Goal: Task Accomplishment & Management: Complete application form

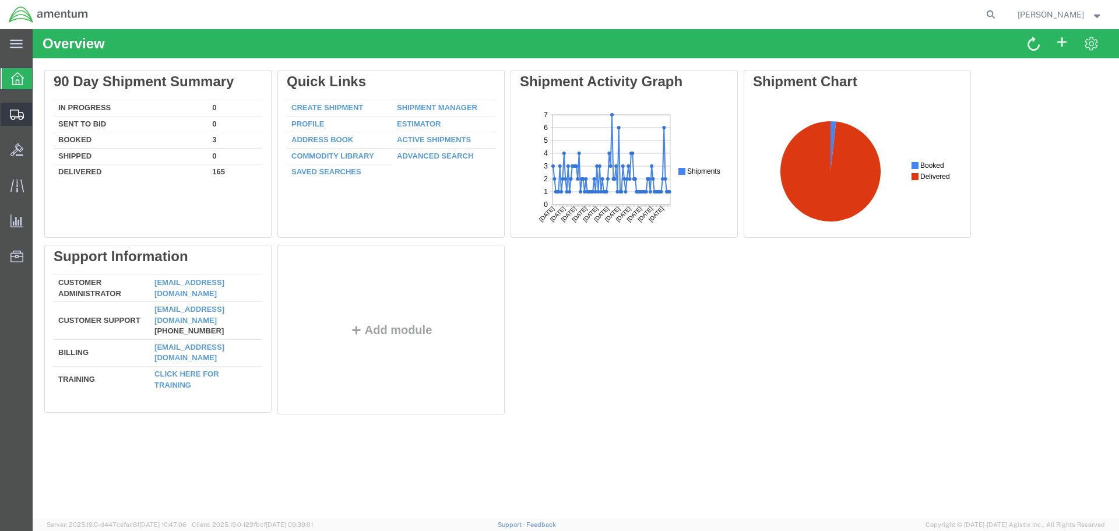
click at [0, 0] on span "Create Shipment" at bounding box center [0, 0] width 0 height 0
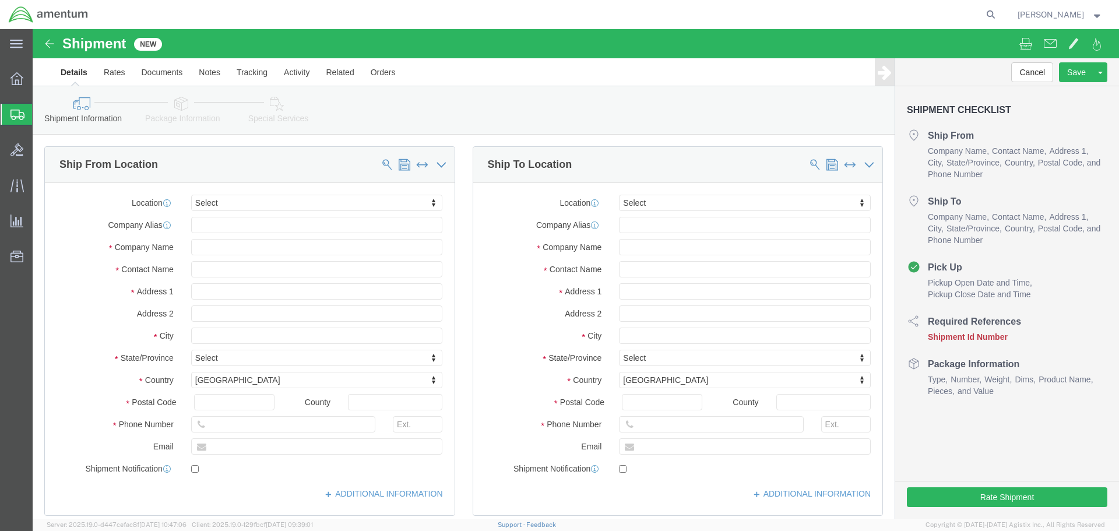
select select
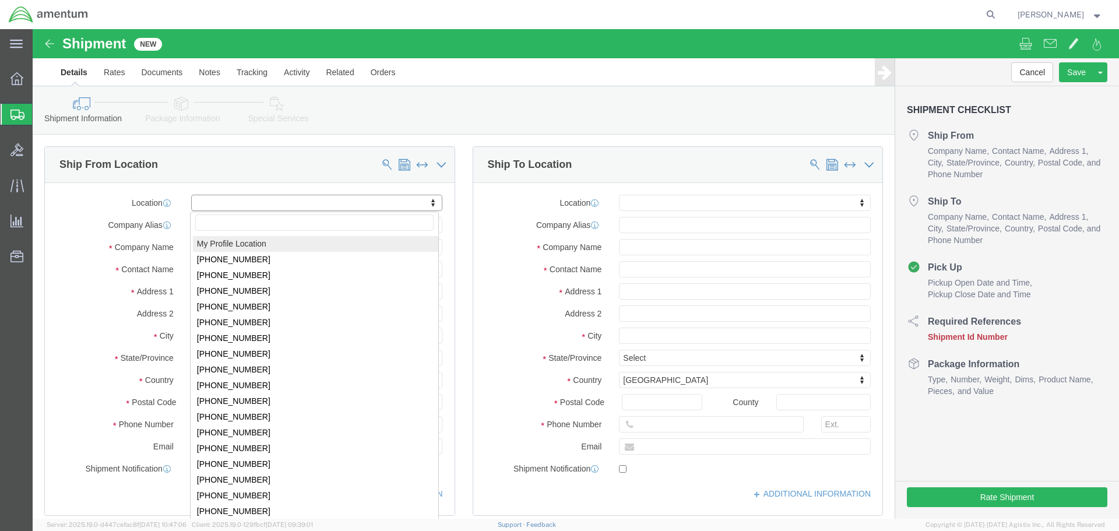
select select "MYPROFILE"
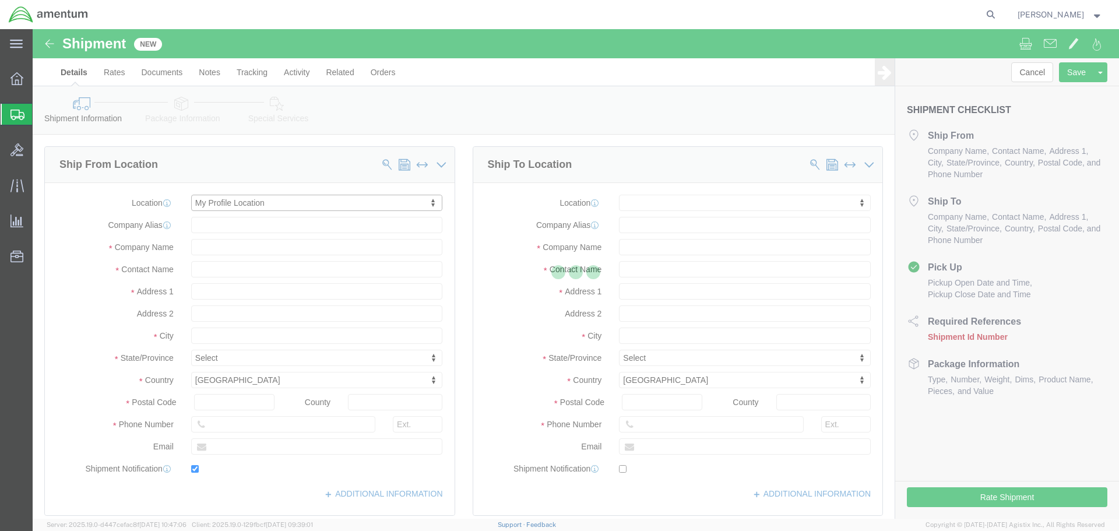
type input "Bldg. 373, Graeber Street"
type input "March Air Reserve Base"
type input "92518"
type input "951-655-3971"
type input "7002"
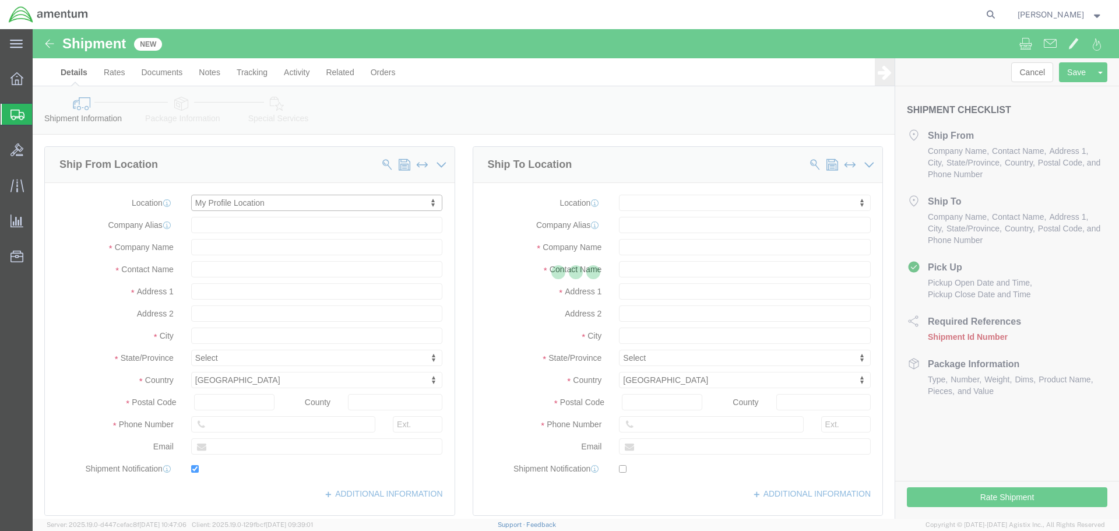
type input "rob.e.allmond@cbp.dhs.gov"
checkbox input "true"
type input "Amentum Services, Inc."
type input "Rob Allmond"
type input "Riverside"
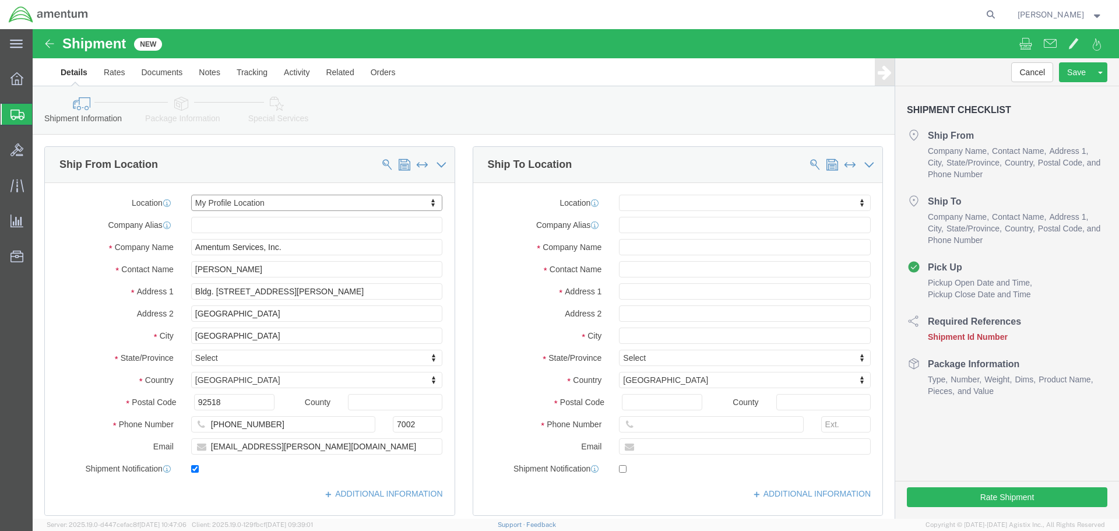
select select "CA"
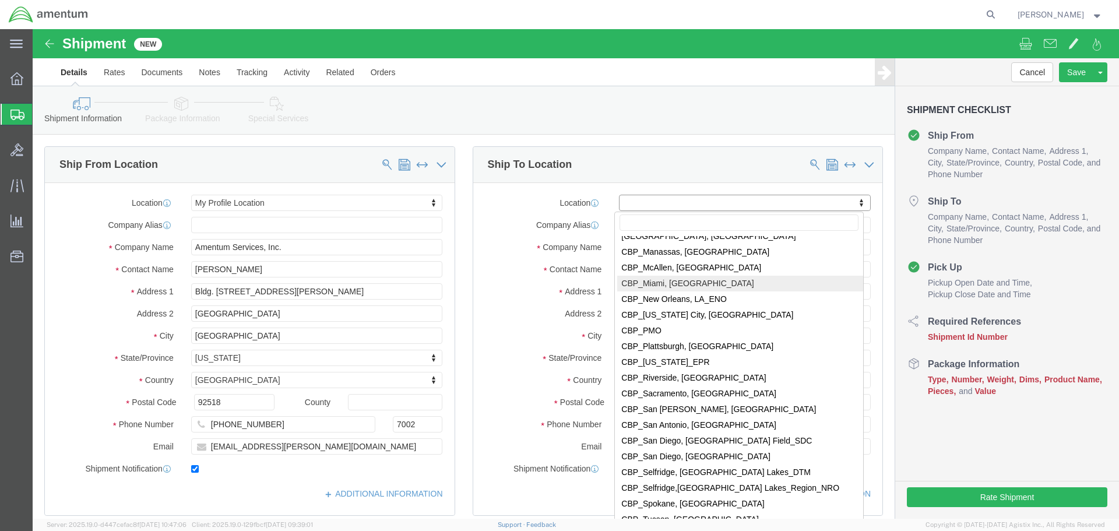
scroll to position [2447, 0]
select select "49946"
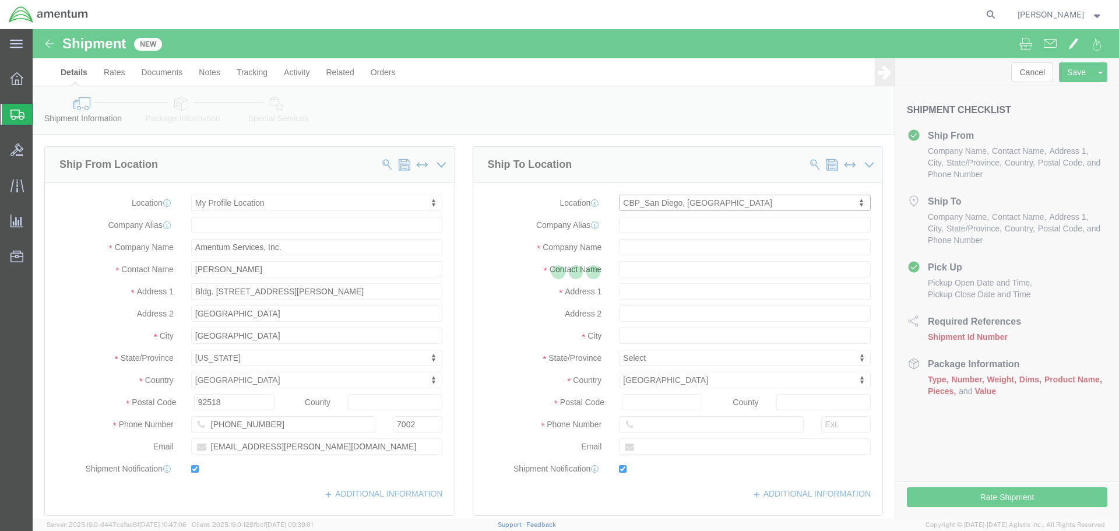
type input "Bldg 1480 Naval Air Station North Island"
type input "92135-7013"
type input "951-653-0602"
type input "3017"
type input "scott.k.meyers@associates.cbp.dhs.gov"
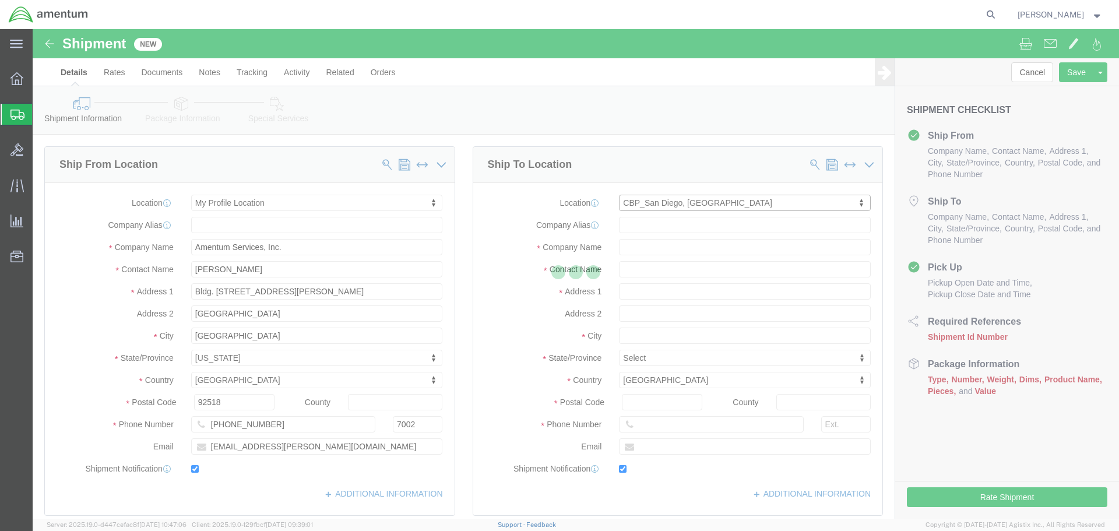
checkbox input "true"
type input "Amentum Services, Inc"
type input "Scott Meyers"
type input "NAS North Island"
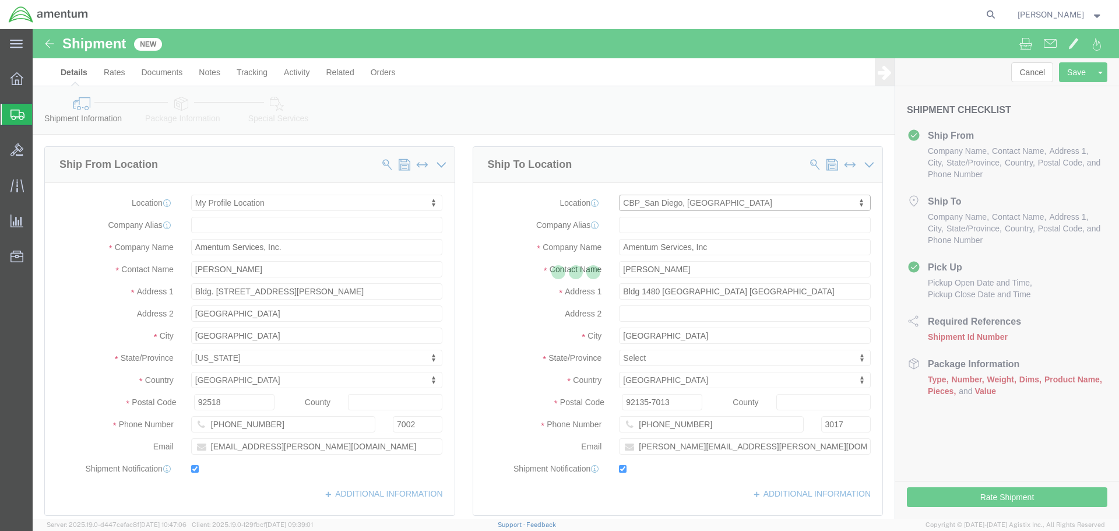
select select "CA"
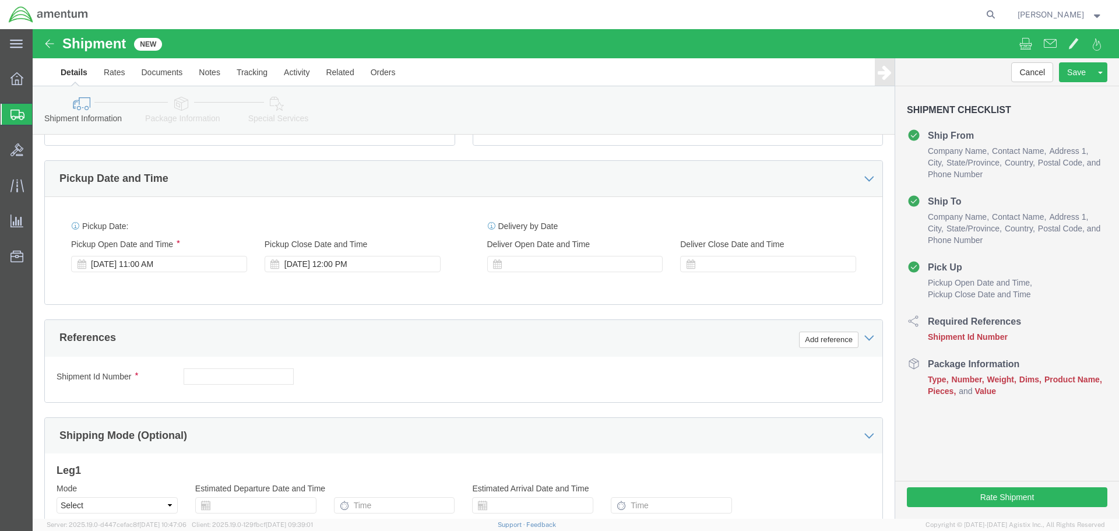
scroll to position [336, 0]
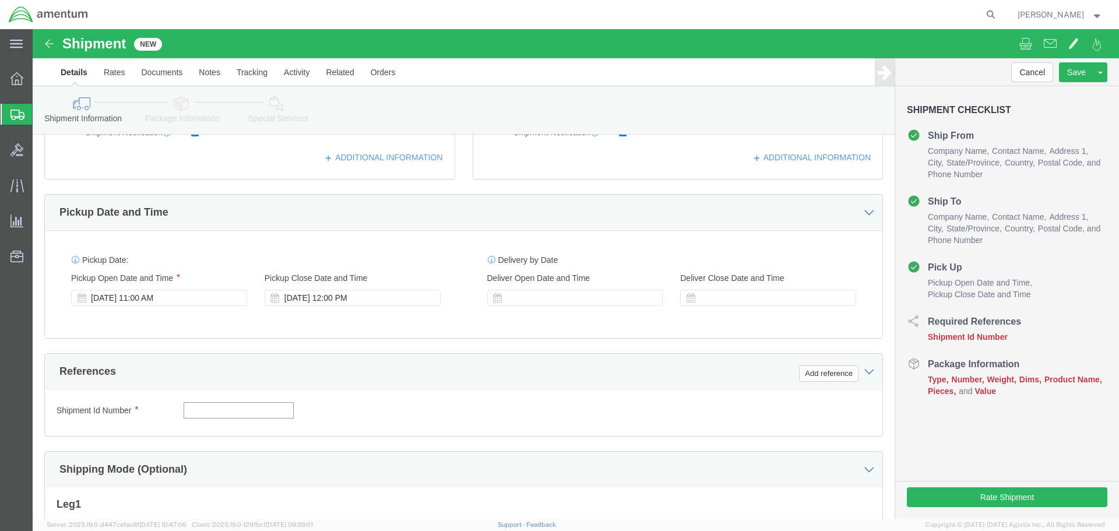
click input "text"
type input "1"
click button "Add reference"
click select "Select Account Type Activity ID Airline Appointment Number ASN Batch Request # …"
select select "DEPT"
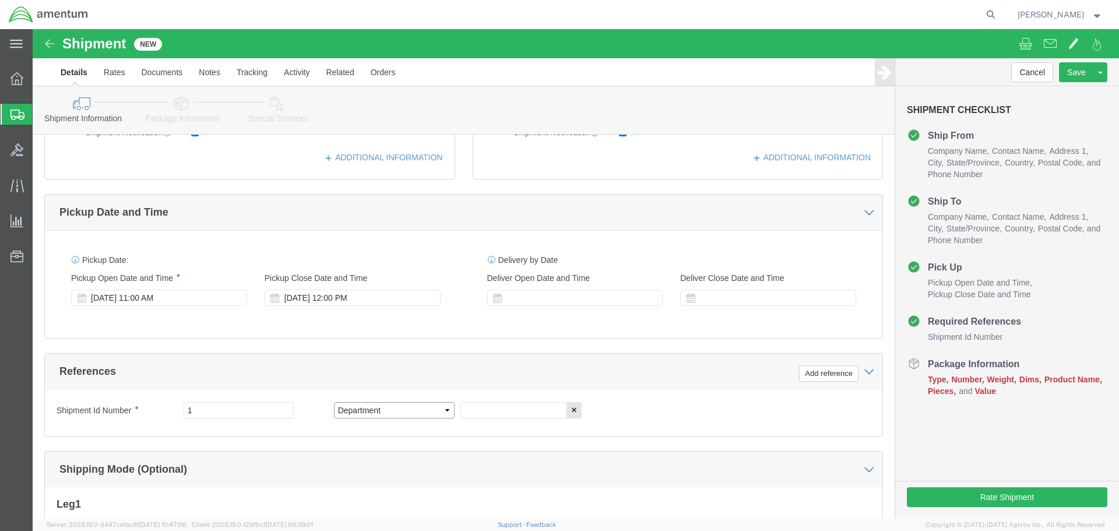
click select "Select Account Type Activity ID Airline Appointment Number ASN Batch Request # …"
click input "text"
type input "CBP"
click button "Add reference"
click select "Select Account Type Activity ID Airline Appointment Number ASN Batch Request # …"
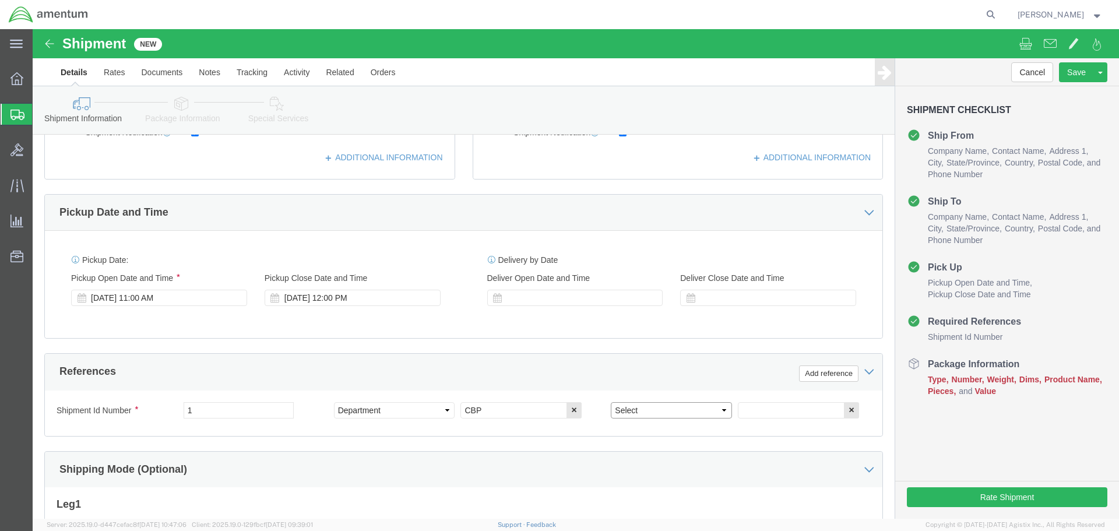
select select "PROJNUM"
click select "Select Account Type Activity ID Airline Appointment Number ASN Batch Request # …"
click input "text"
type input "6118.03.03.2219.000.WRS.0000"
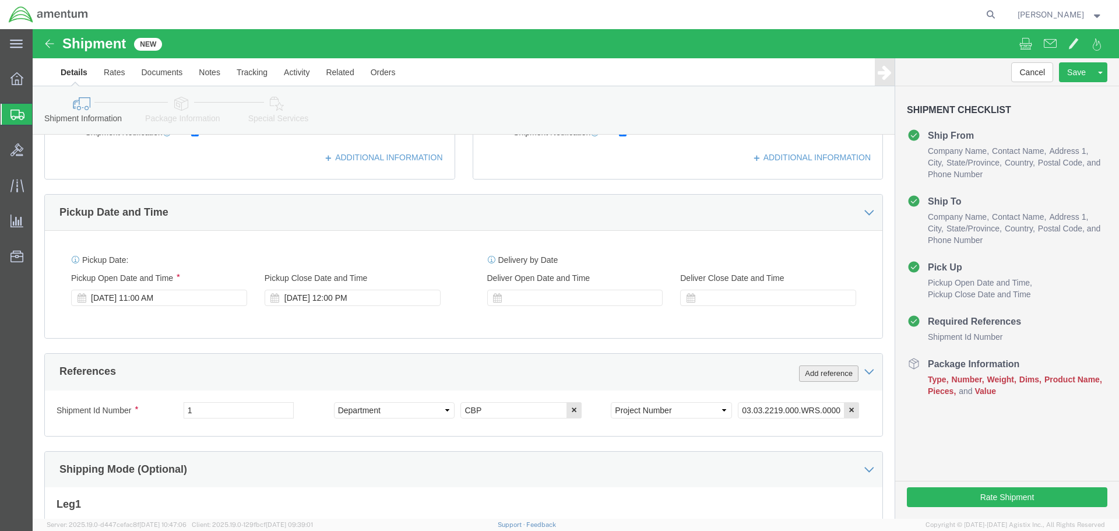
click button "Add reference"
click select "Select Account Type Activity ID Airline Appointment Number ASN Batch Request # …"
select select "CUSTREF"
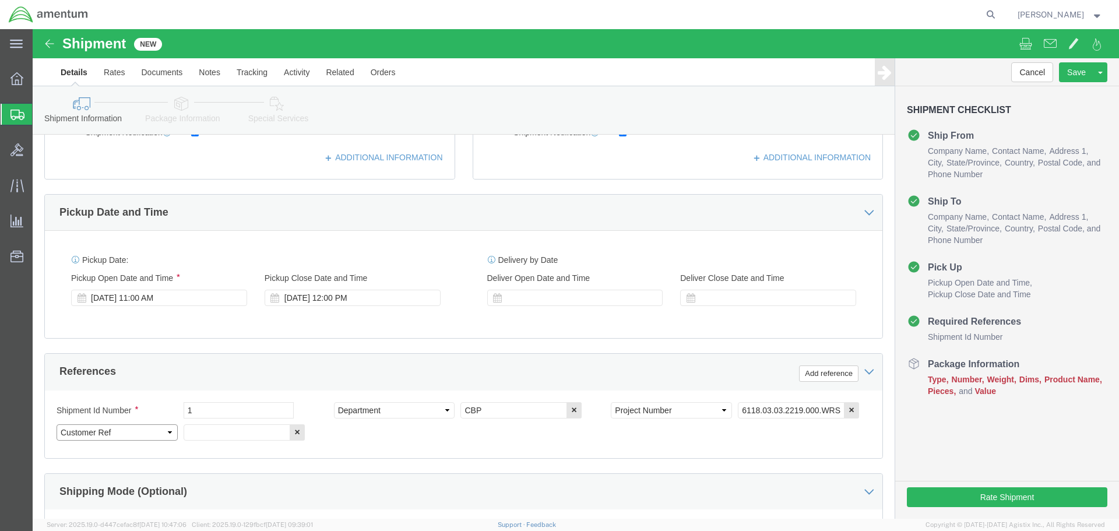
click select "Select Account Type Activity ID Airline Appointment Number ASN Batch Request # …"
click input "text"
drag, startPoint x: 169, startPoint y: 401, endPoint x: 144, endPoint y: 401, distance: 24.5
click div "Select Account Type Activity ID Airline Appointment Number ASN Batch Request # …"
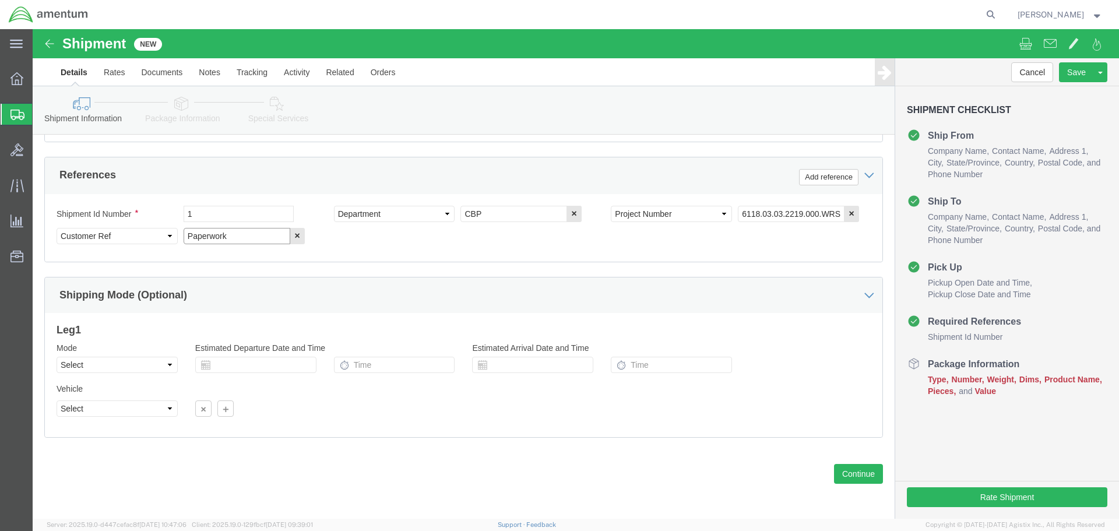
scroll to position [533, 0]
type input "Paperwork"
click button "Continue"
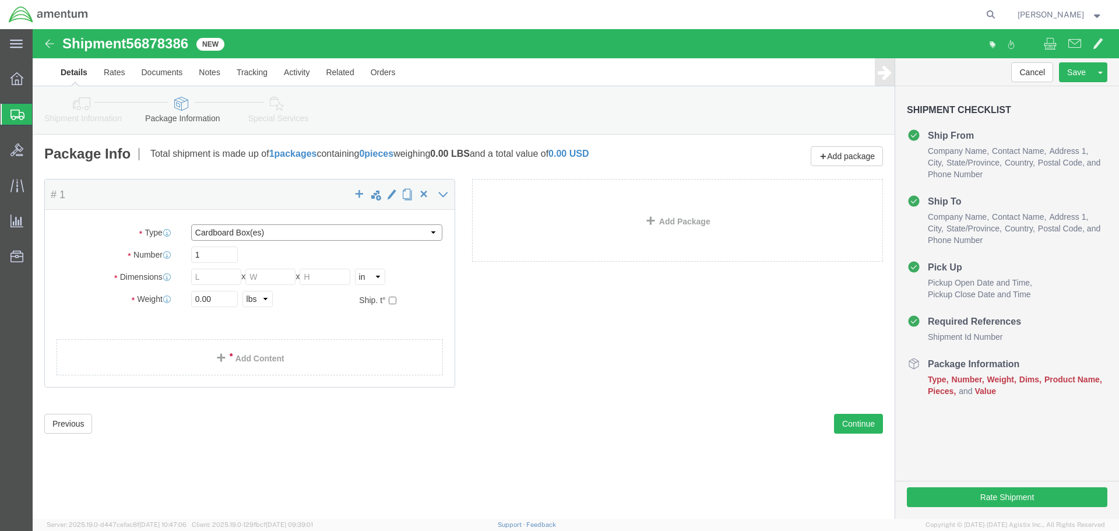
click select "Select BCK Boxes Bale(s) Basket(s) Bolt(s) Bottle(s) Buckets Bulk Bundle(s) Can…"
select select "ENV"
click select "Select BCK Boxes Bale(s) Basket(s) Bolt(s) Bottle(s) Buckets Bulk Bundle(s) Can…"
type input "9.50"
type input "12.50"
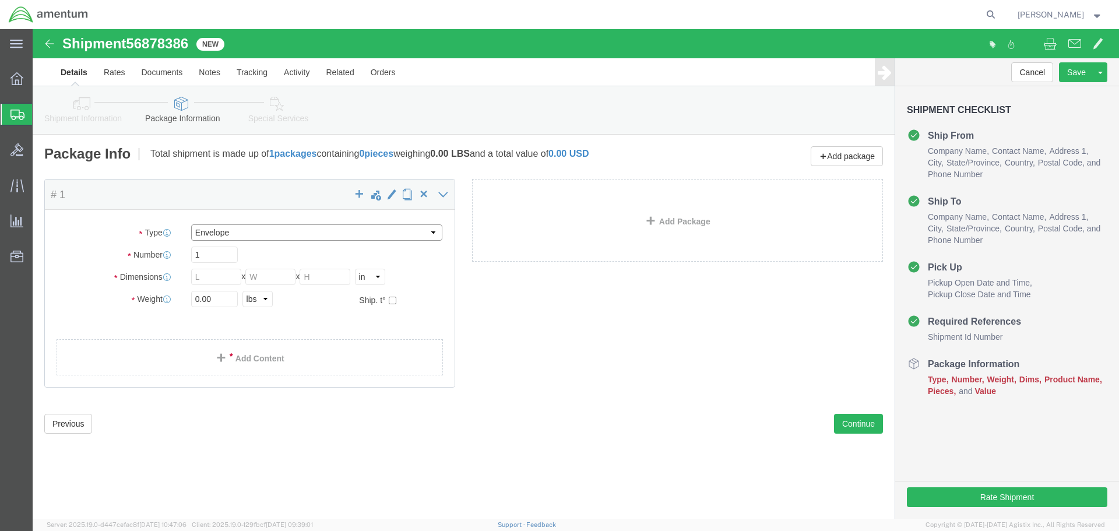
type input "0.25"
type input "1"
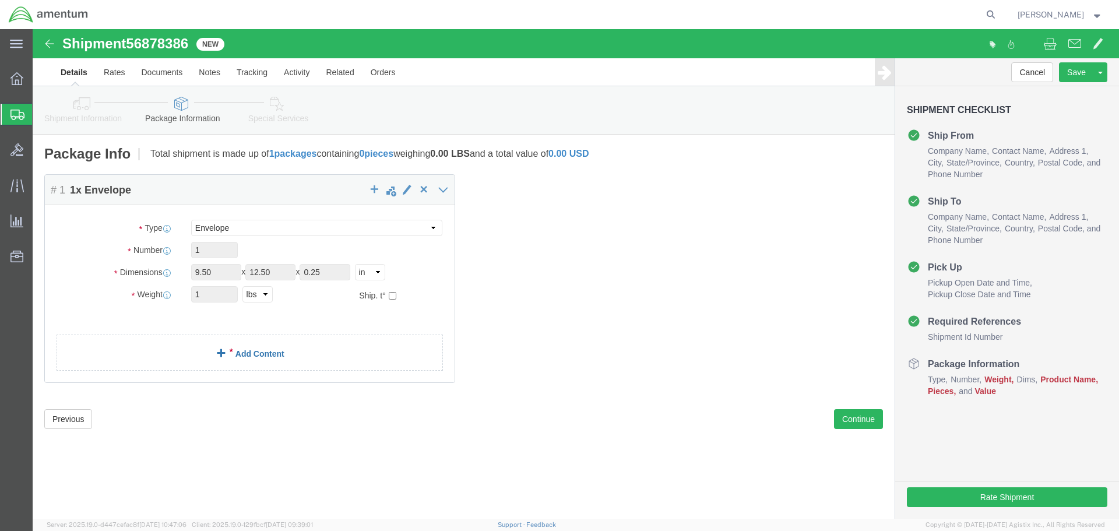
click link "Add Content"
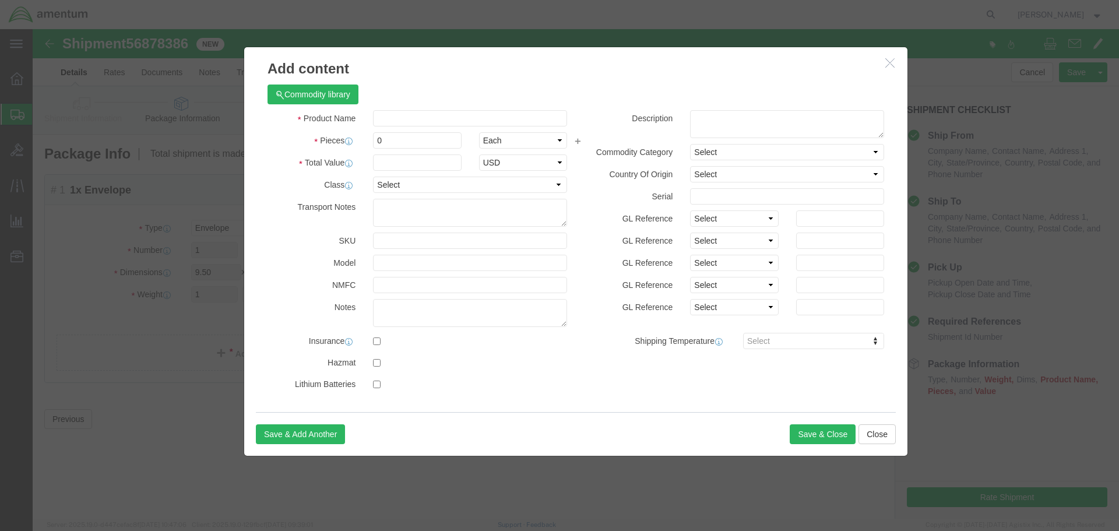
click div "Commodity library"
click input "text"
paste input "Paperwork"
type input "Paperwork"
click input "0"
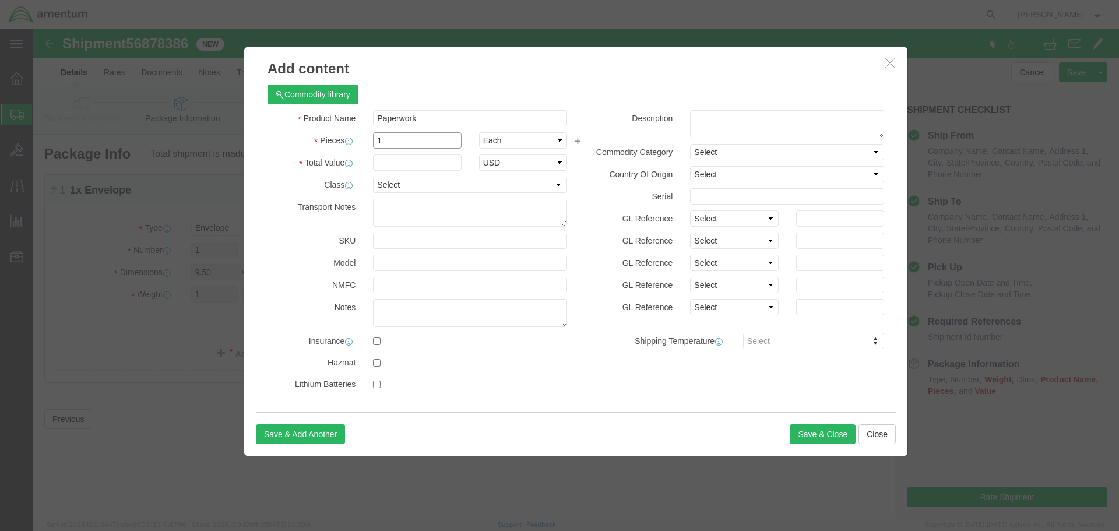
type input "1"
click input "text"
type input "1"
click button "Save & Close"
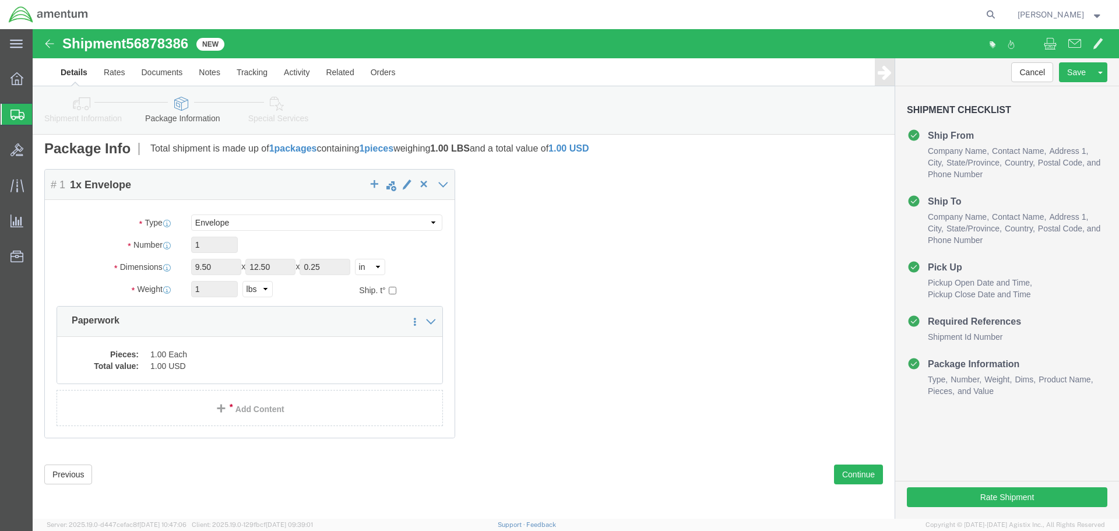
scroll to position [6, 0]
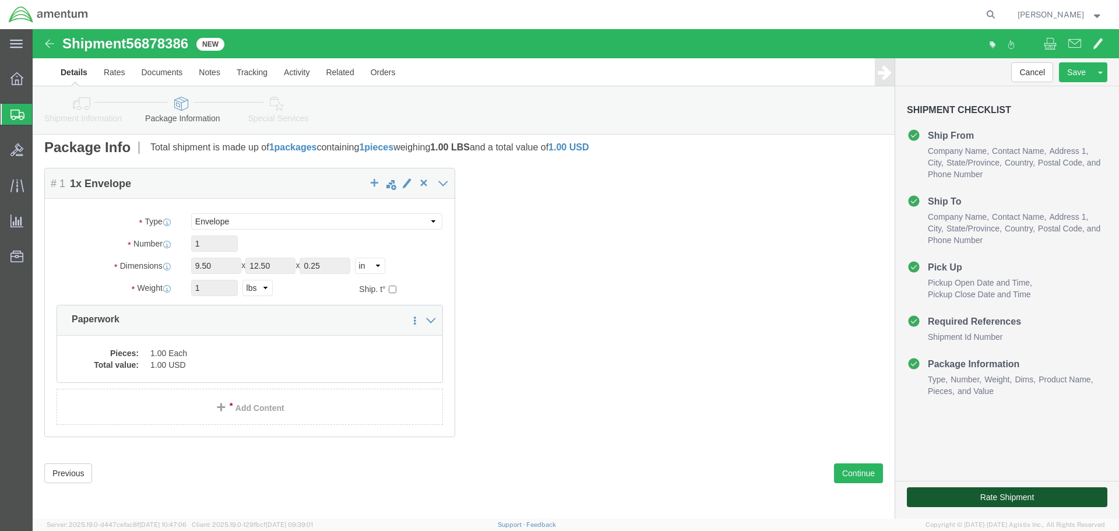
click button "Rate Shipment"
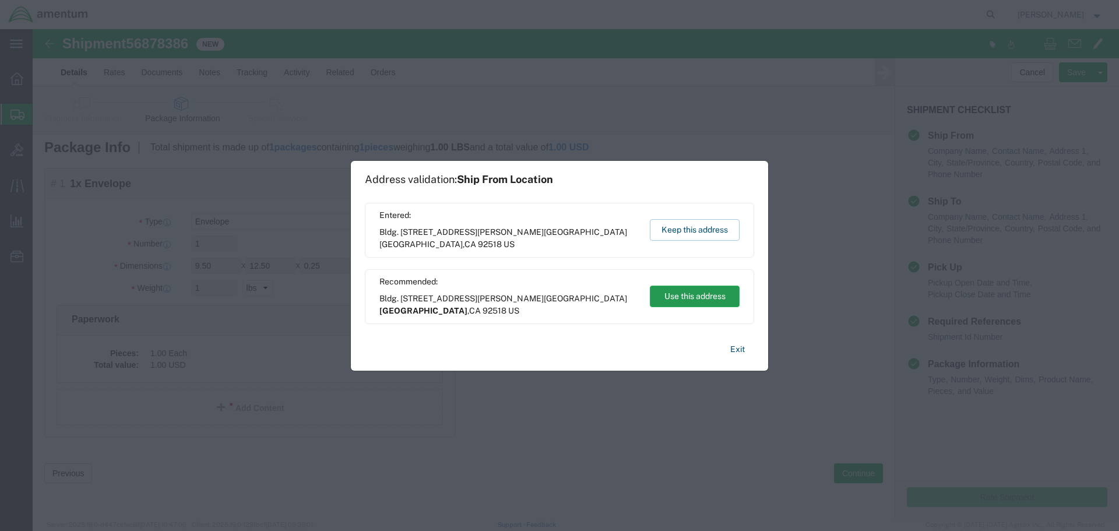
click at [694, 295] on button "Use this address" at bounding box center [695, 296] width 90 height 22
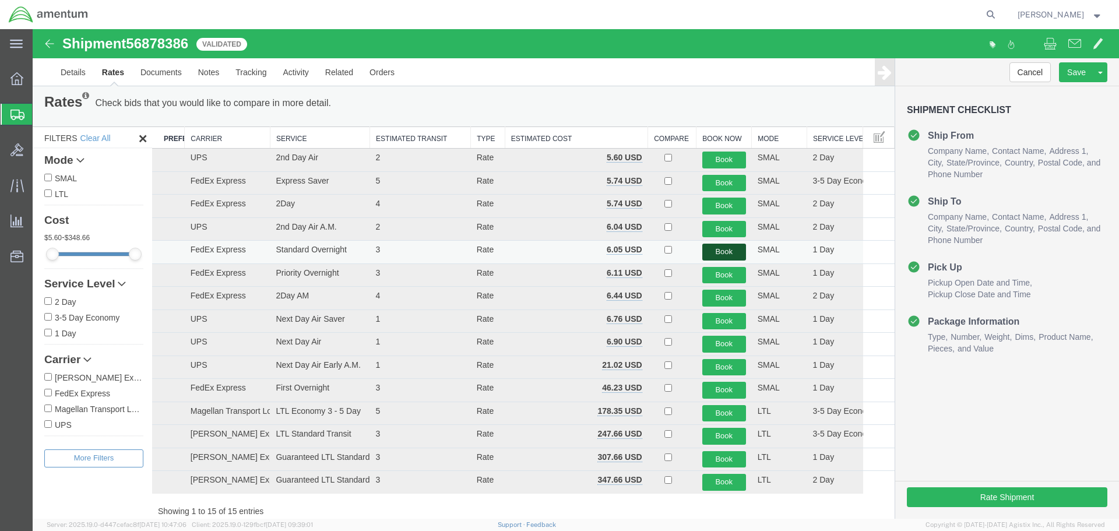
click at [718, 255] on button "Book" at bounding box center [724, 252] width 44 height 17
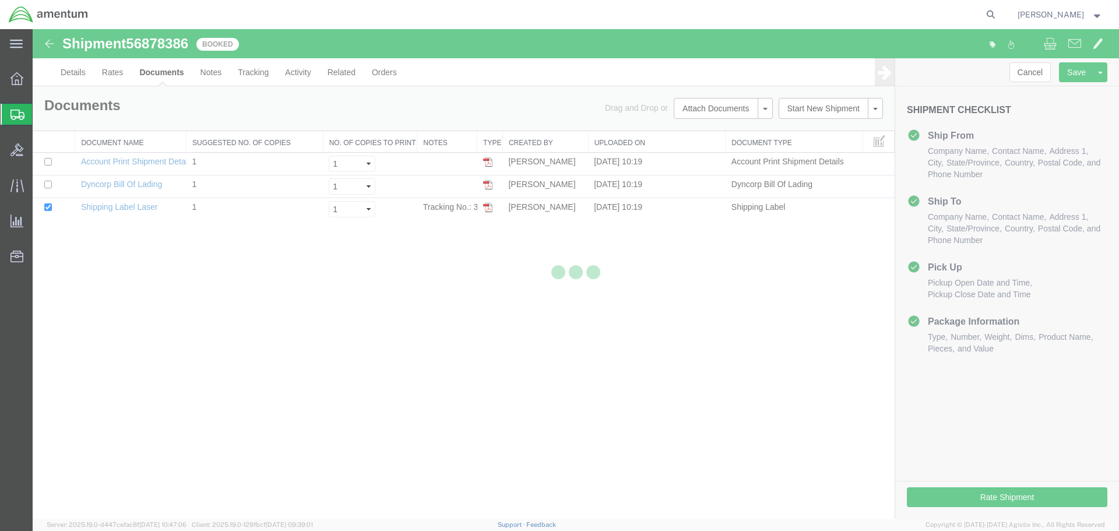
scroll to position [0, 0]
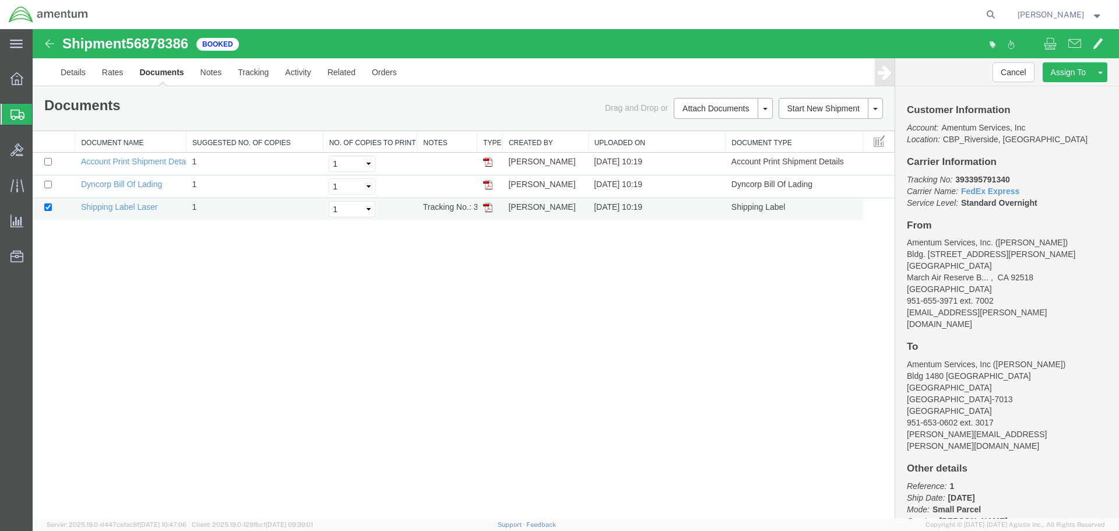
click at [490, 207] on img at bounding box center [487, 207] width 9 height 9
click at [1096, 15] on strong "button" at bounding box center [1097, 14] width 10 height 4
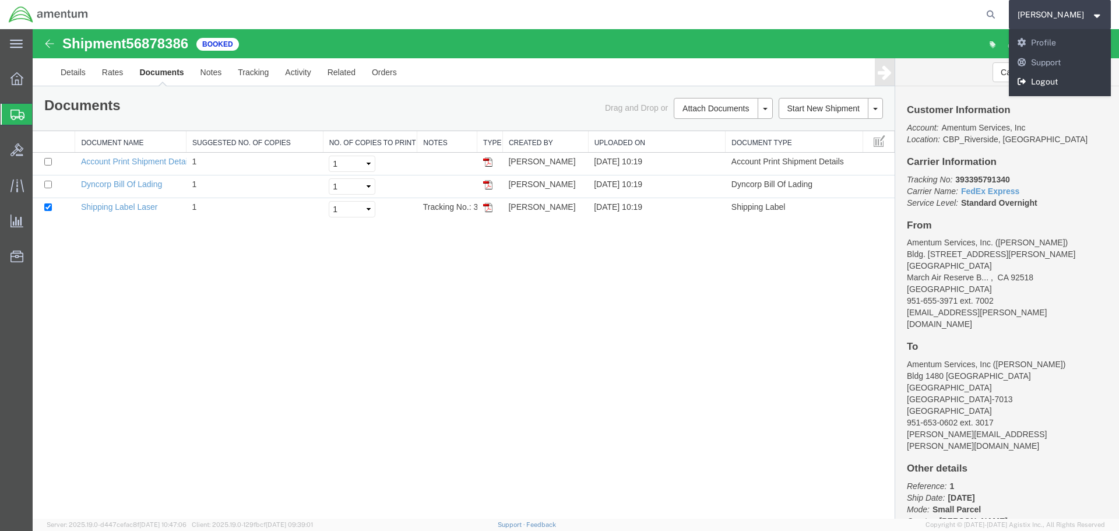
click at [1066, 80] on link "Logout" at bounding box center [1059, 82] width 103 height 20
